Goal: Task Accomplishment & Management: Use online tool/utility

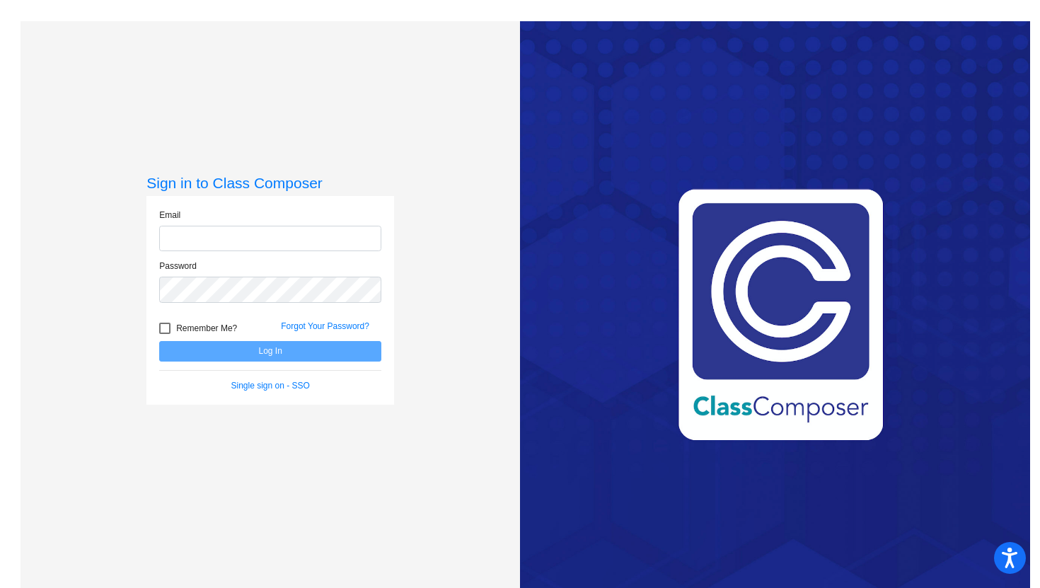
type input "[PERSON_NAME][EMAIL_ADDRESS][PERSON_NAME][DOMAIN_NAME]"
click at [312, 352] on button "Log In" at bounding box center [270, 351] width 222 height 21
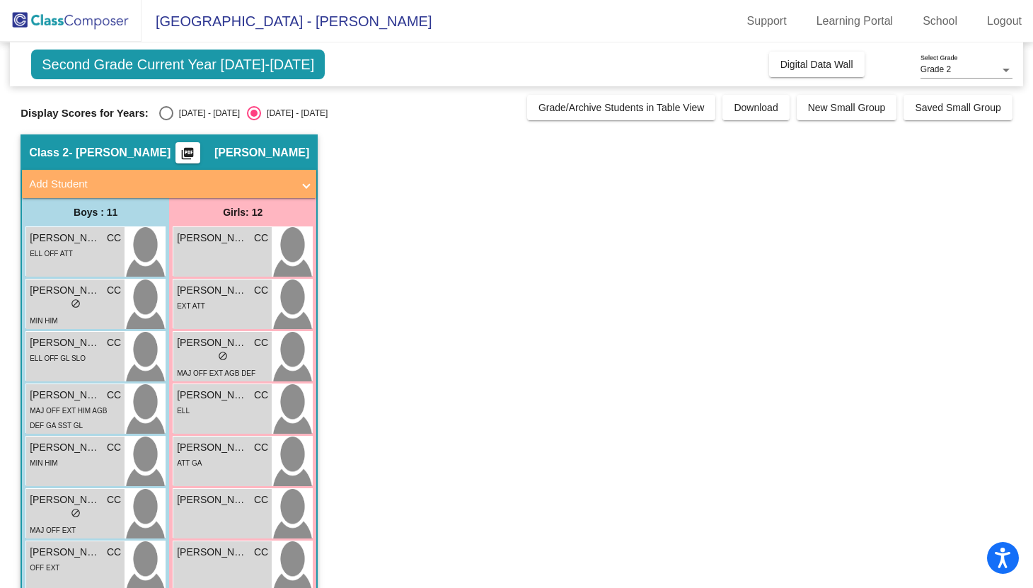
click at [200, 158] on button "picture_as_pdf" at bounding box center [187, 152] width 25 height 21
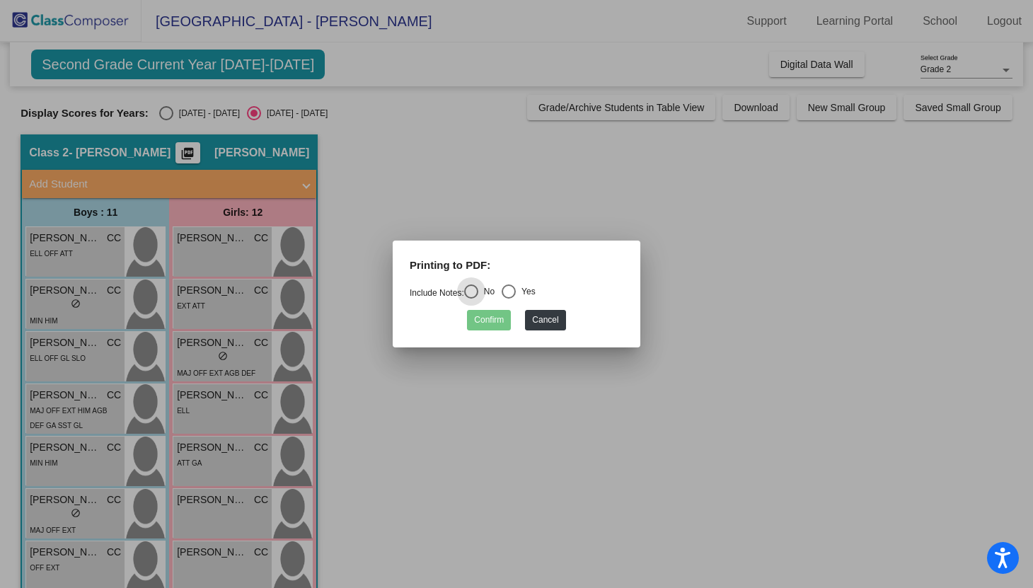
click at [515, 292] on div "Select an option" at bounding box center [508, 291] width 14 height 14
click at [509, 298] on input "Yes" at bounding box center [508, 298] width 1 height 1
radio input "true"
click at [495, 321] on button "Confirm" at bounding box center [489, 320] width 44 height 21
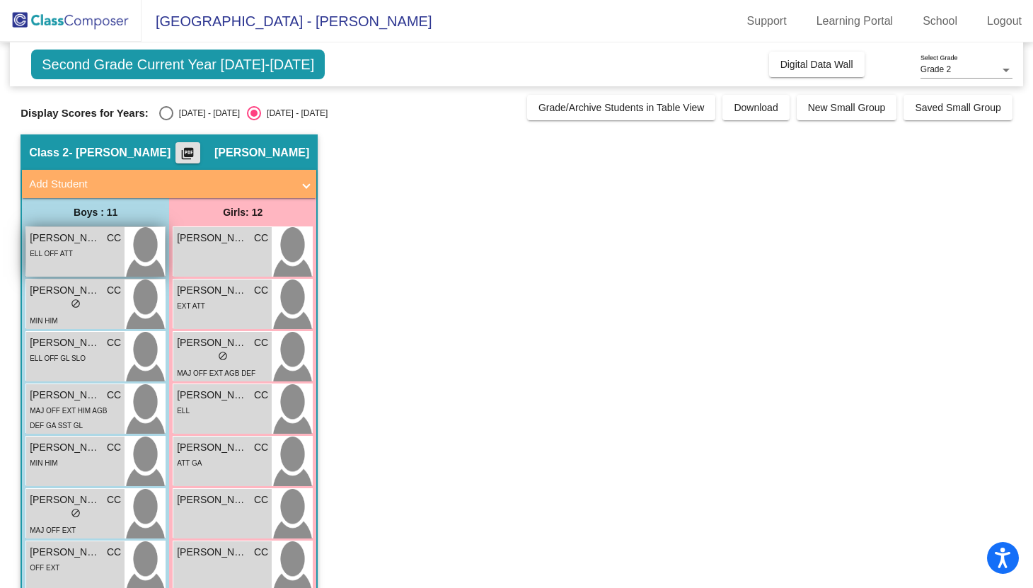
click at [54, 255] on span "ELL OFF ATT" at bounding box center [51, 254] width 43 height 8
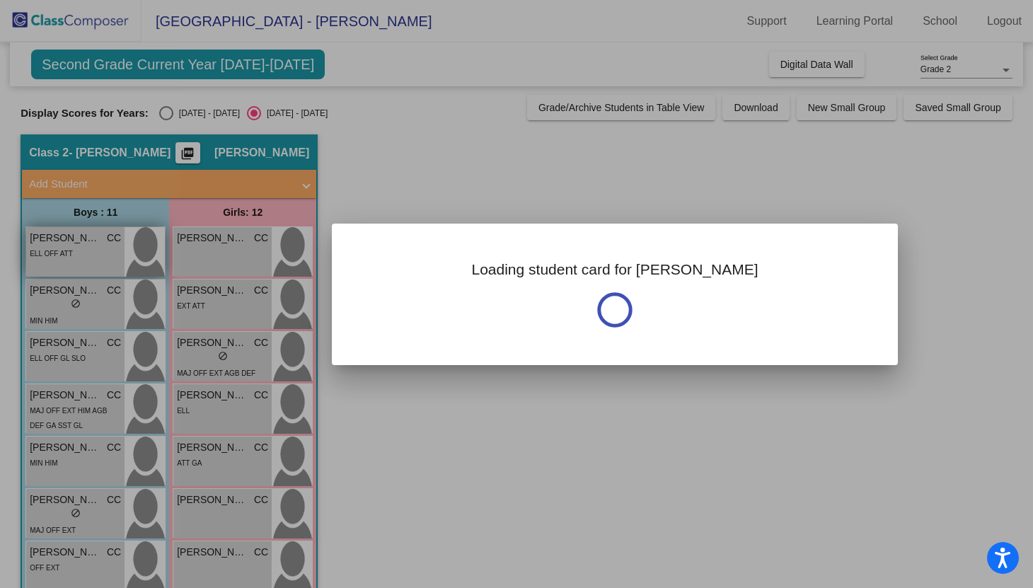
click at [54, 255] on div at bounding box center [516, 294] width 1033 height 588
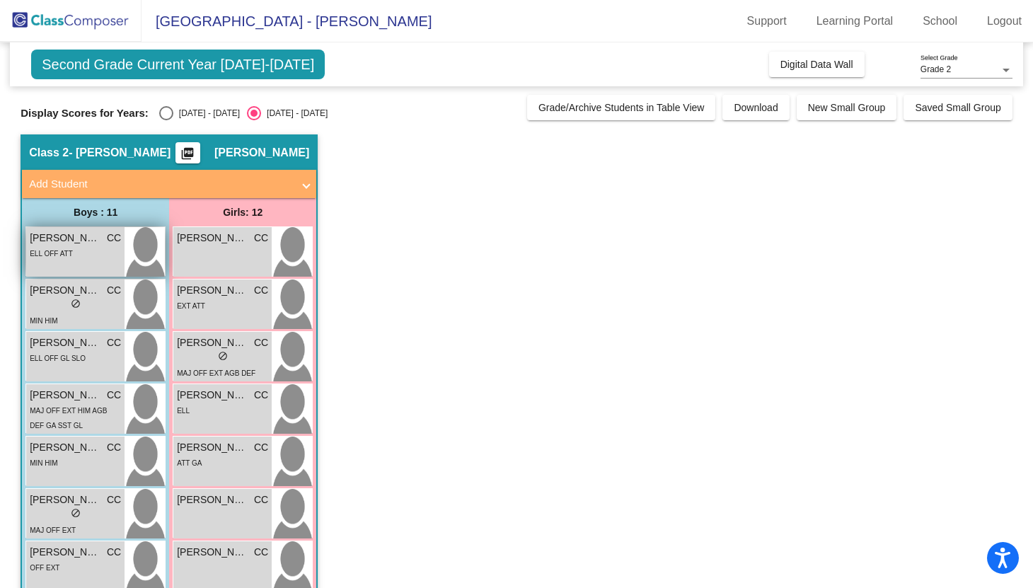
click at [54, 255] on span "ELL OFF ATT" at bounding box center [51, 254] width 43 height 8
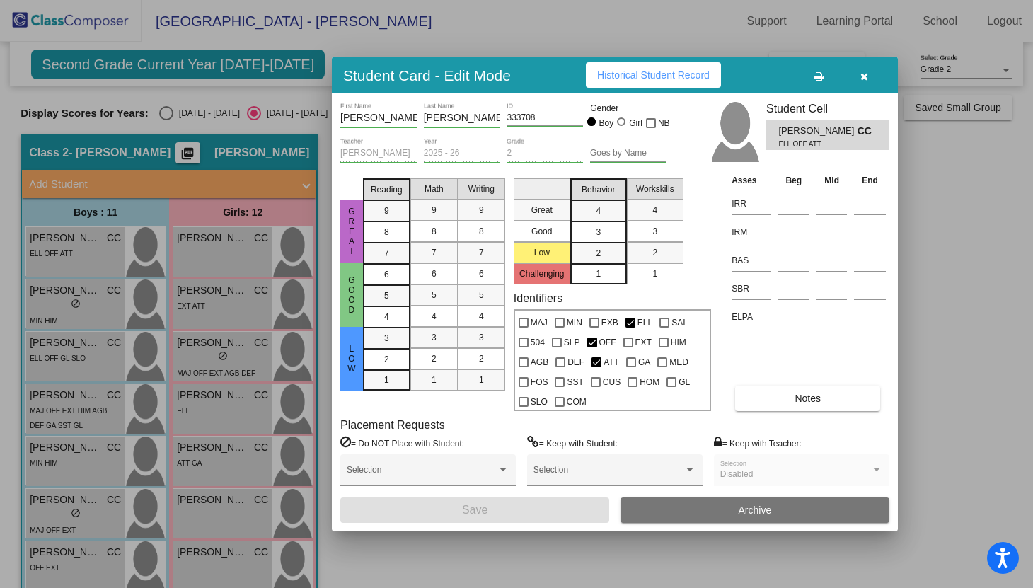
click at [864, 74] on icon "button" at bounding box center [864, 76] width 8 height 10
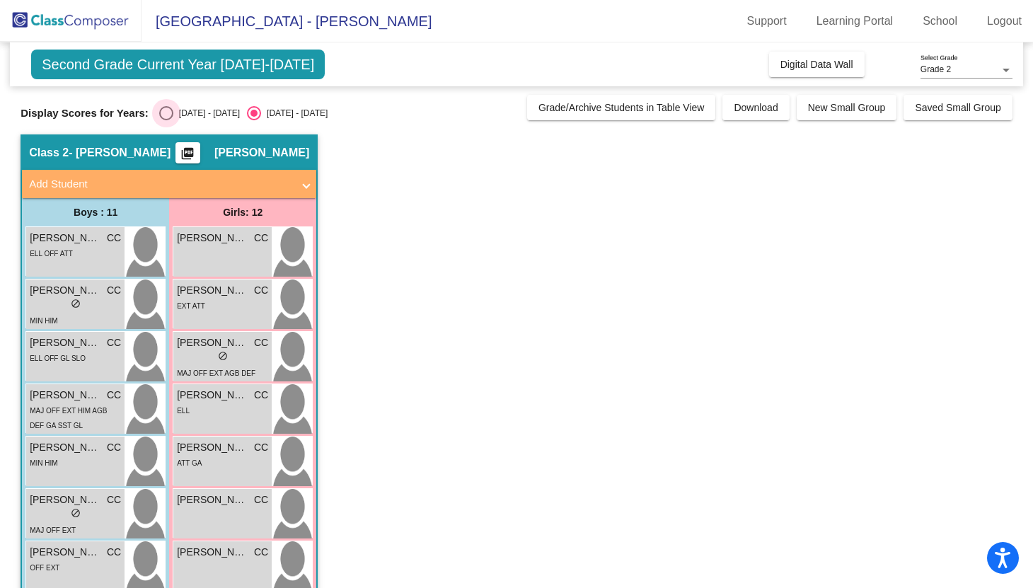
click at [162, 115] on div "Select an option" at bounding box center [166, 113] width 14 height 14
click at [166, 120] on input "[DATE] - [DATE]" at bounding box center [166, 120] width 1 height 1
radio input "true"
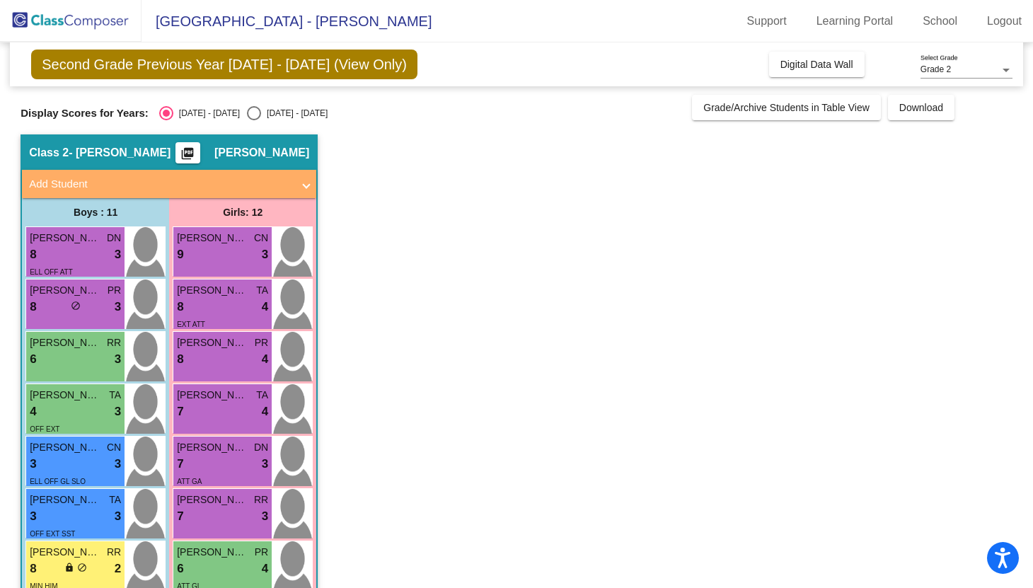
click at [196, 154] on mat-icon "picture_as_pdf" at bounding box center [187, 156] width 17 height 20
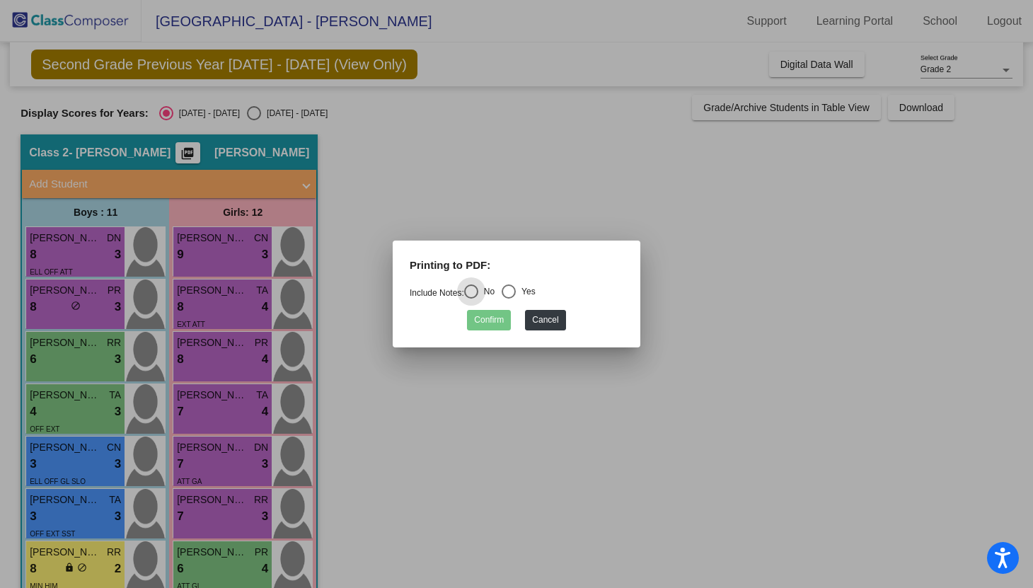
click at [516, 289] on div "Select an option" at bounding box center [508, 291] width 14 height 14
click at [509, 298] on input "Yes" at bounding box center [508, 298] width 1 height 1
radio input "true"
click at [497, 318] on button "Confirm" at bounding box center [489, 320] width 44 height 21
